Goal: Information Seeking & Learning: Learn about a topic

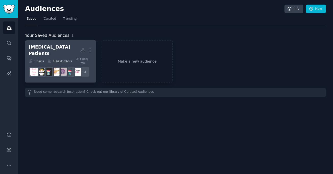
click at [53, 47] on div "[MEDICAL_DATA] Patients" at bounding box center [55, 50] width 52 height 13
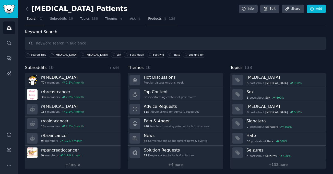
click at [148, 17] on span "Products" at bounding box center [155, 19] width 14 height 5
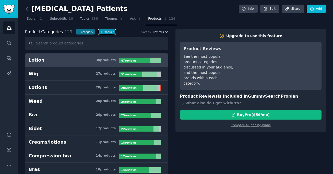
click at [99, 31] on button "+ Product" at bounding box center [107, 31] width 17 height 5
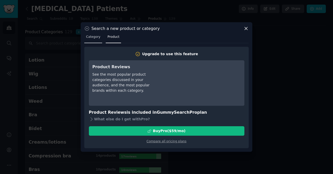
click at [93, 36] on span "Category" at bounding box center [93, 37] width 14 height 5
click at [90, 35] on span "Category" at bounding box center [93, 37] width 14 height 5
click at [87, 28] on icon at bounding box center [86, 28] width 5 height 5
click at [246, 26] on icon at bounding box center [246, 28] width 5 height 5
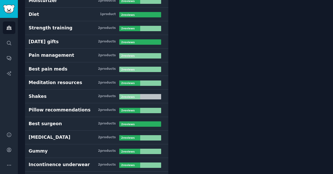
scroll to position [990, 0]
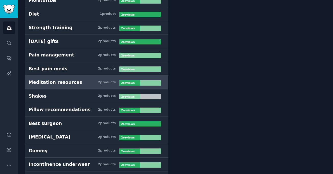
click at [74, 82] on h3 "Meditation resources 2 product s" at bounding box center [74, 82] width 91 height 6
click at [89, 84] on h3 "Meditation resources 2 product s" at bounding box center [74, 82] width 91 height 6
click at [108, 84] on div "2 product s" at bounding box center [107, 82] width 18 height 5
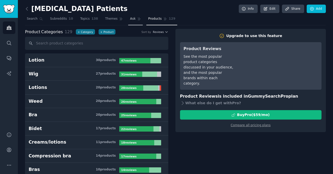
click at [129, 20] on link "Ask" at bounding box center [135, 20] width 15 height 10
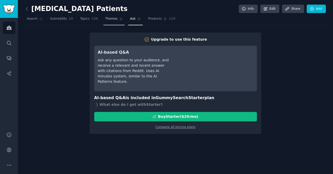
click at [111, 19] on link "Themes" at bounding box center [114, 20] width 21 height 10
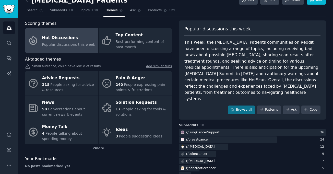
scroll to position [9, 0]
click at [210, 84] on div "This week, the [MEDICAL_DATA] Patients communities on Reddit have been discussi…" at bounding box center [253, 70] width 136 height 63
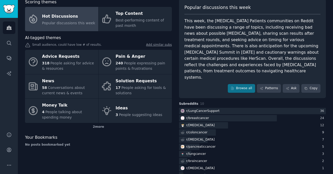
scroll to position [0, 0]
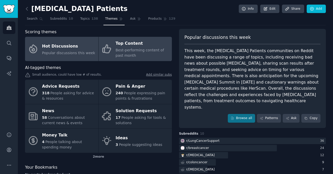
click at [155, 49] on span "Best-performing content of past month" at bounding box center [140, 52] width 49 height 9
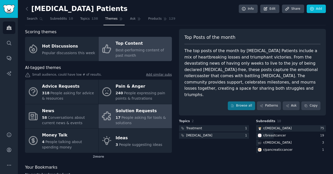
click at [136, 121] on div "17 People asking for tools & solutions" at bounding box center [143, 120] width 54 height 11
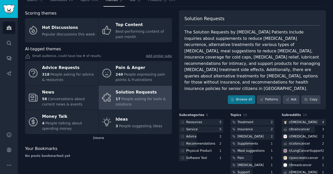
scroll to position [30, 0]
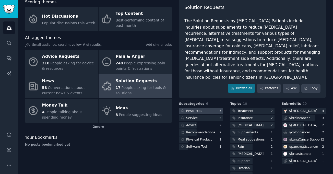
click at [207, 108] on div at bounding box center [201, 111] width 44 height 6
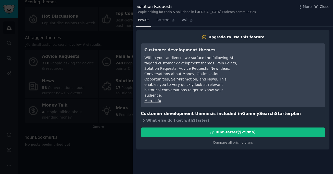
click at [327, 8] on span "Close" at bounding box center [325, 6] width 10 height 5
